Goal: Obtain resource: Download file/media

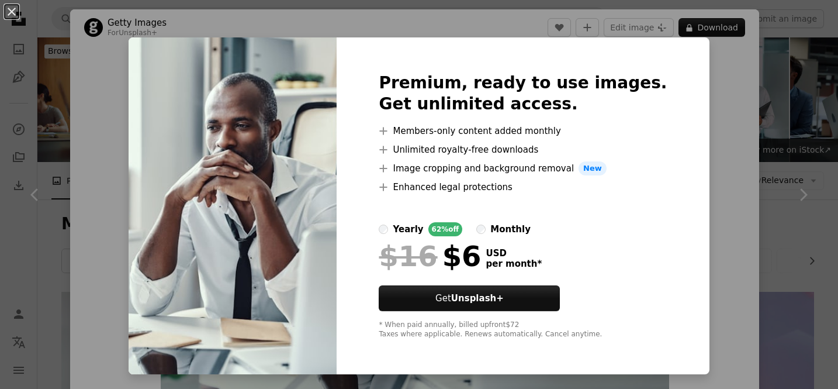
scroll to position [645, 0]
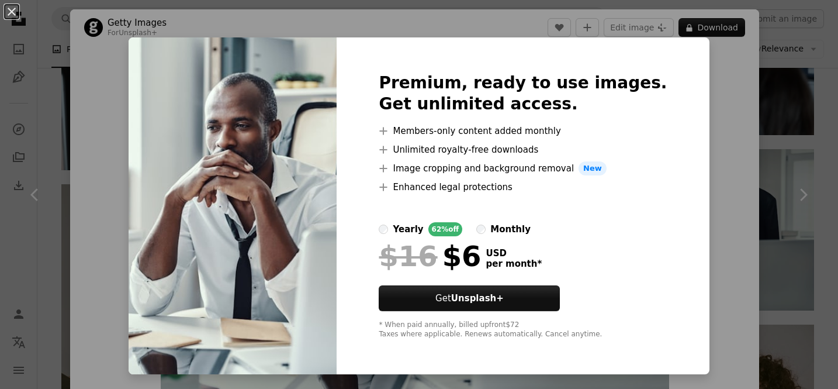
click at [701, 110] on div "An X shape Premium, ready to use images. Get unlimited access. A plus sign Memb…" at bounding box center [419, 194] width 838 height 389
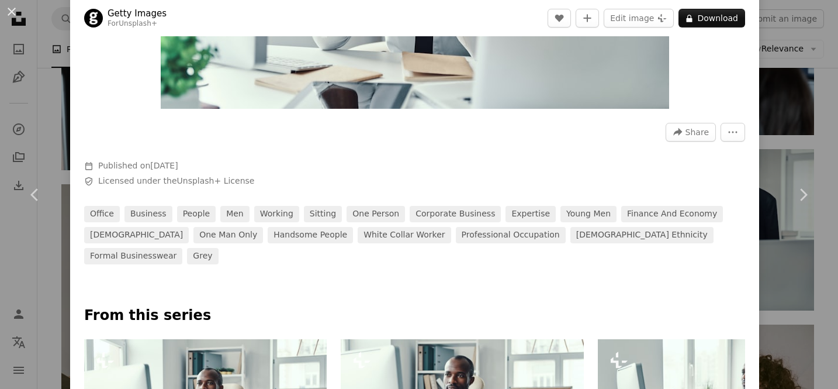
scroll to position [283, 0]
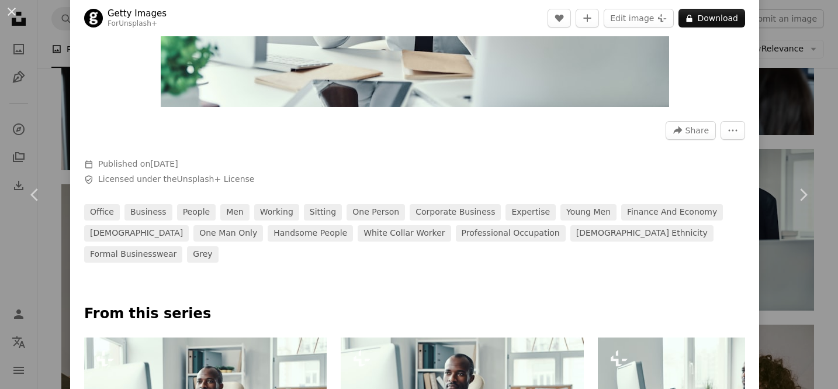
click at [816, 41] on div "An X shape Chevron left Chevron right Getty Images For Unsplash+ A heart A plus…" at bounding box center [419, 194] width 838 height 389
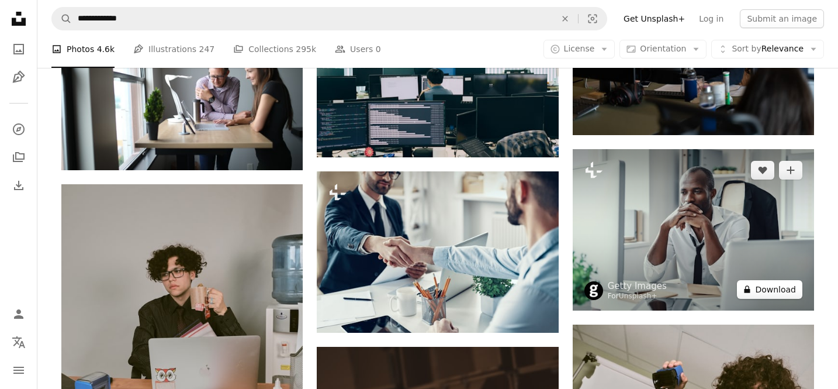
click at [778, 293] on button "A lock Download" at bounding box center [769, 289] width 65 height 19
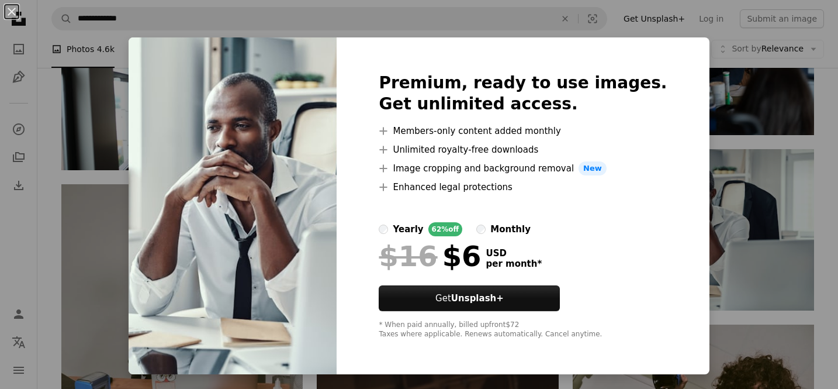
click at [74, 34] on div "An X shape Premium, ready to use images. Get unlimited access. A plus sign Memb…" at bounding box center [419, 194] width 838 height 389
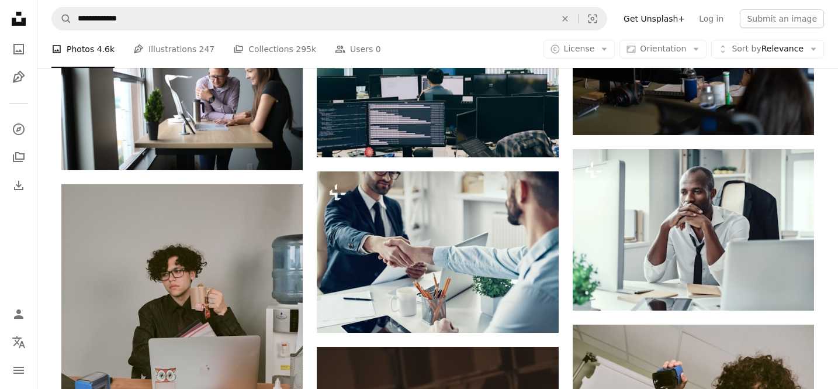
click at [12, 19] on icon at bounding box center [19, 19] width 14 height 14
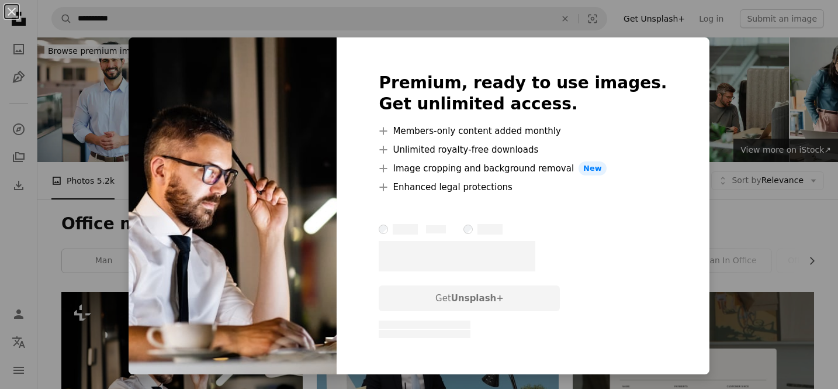
scroll to position [179, 0]
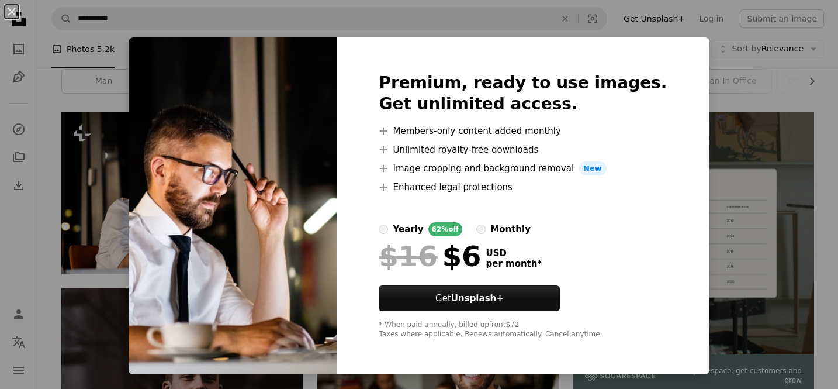
click at [58, 112] on div "An X shape Premium, ready to use images. Get unlimited access. A plus sign Memb…" at bounding box center [419, 194] width 838 height 389
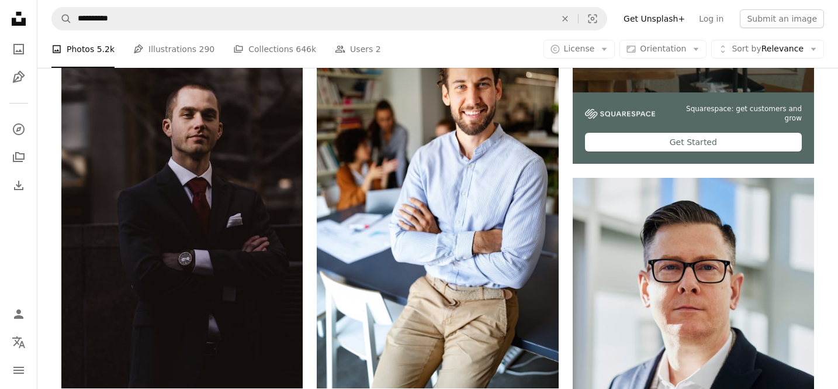
scroll to position [0, 0]
